Goal: Use online tool/utility

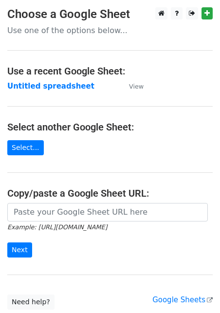
scroll to position [69, 0]
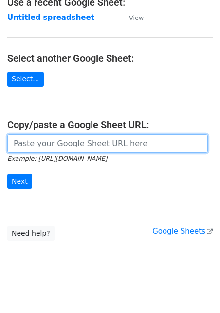
click at [57, 146] on input "url" at bounding box center [107, 144] width 201 height 19
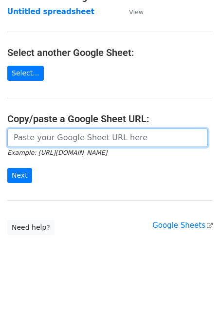
click at [57, 146] on input "url" at bounding box center [107, 138] width 201 height 19
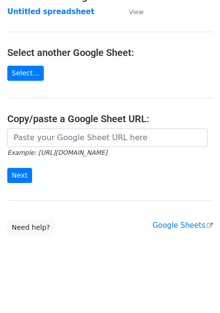
click at [47, 147] on form "Example: [URL][DOMAIN_NAME] Next" at bounding box center [110, 156] width 206 height 55
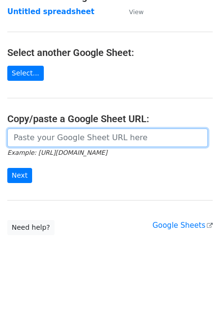
click at [46, 141] on input "url" at bounding box center [107, 138] width 201 height 19
paste input "[URL][DOMAIN_NAME]"
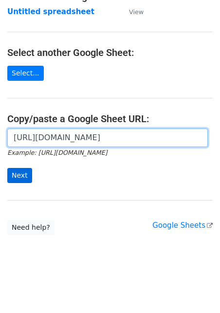
type input "[URL][DOMAIN_NAME]"
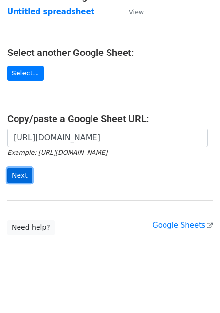
click at [12, 175] on input "Next" at bounding box center [19, 175] width 25 height 15
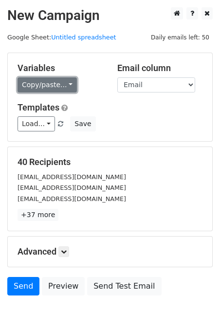
click at [56, 85] on link "Copy/paste..." at bounding box center [47, 84] width 59 height 15
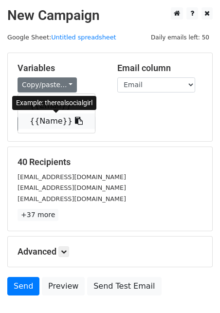
click at [50, 125] on link "{{Name}}" at bounding box center [56, 122] width 77 height 16
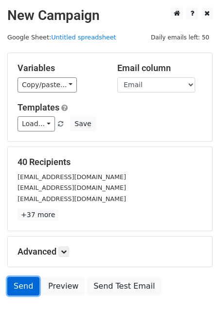
click at [21, 283] on link "Send" at bounding box center [23, 286] width 32 height 19
